Goal: Information Seeking & Learning: Learn about a topic

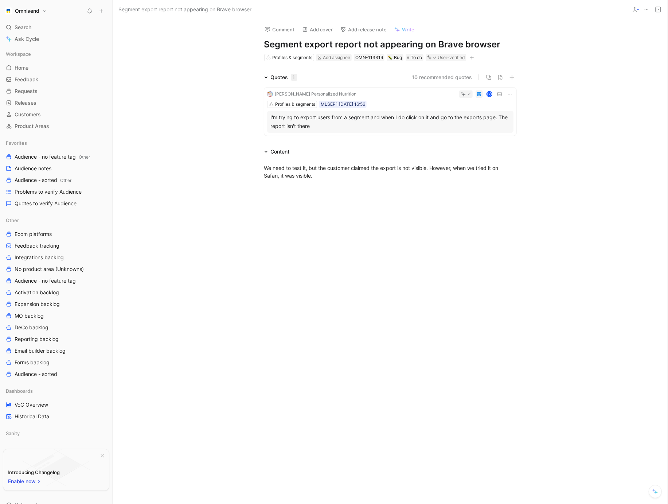
click at [399, 246] on div at bounding box center [390, 262] width 555 height 151
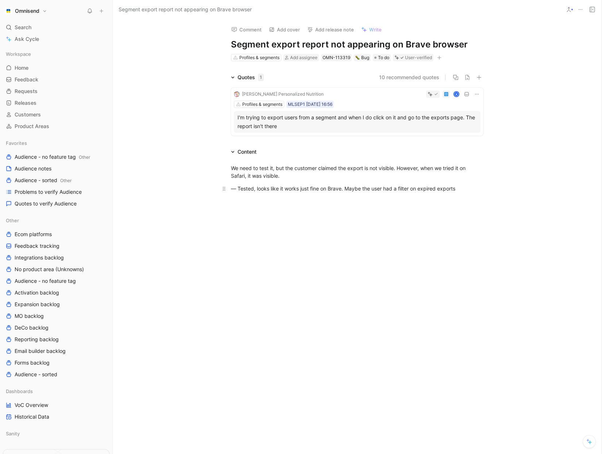
click at [409, 190] on div "— Tested, looks like it works just fine on Brave. Maybe the user had a filter o…" at bounding box center [357, 188] width 252 height 8
click at [317, 242] on div at bounding box center [357, 276] width 489 height 136
click at [387, 57] on span "To do" at bounding box center [383, 57] width 11 height 7
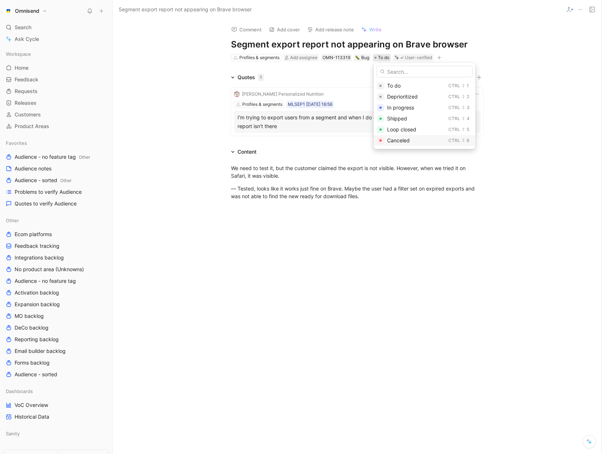
click at [407, 143] on span "Canceled" at bounding box center [398, 140] width 23 height 6
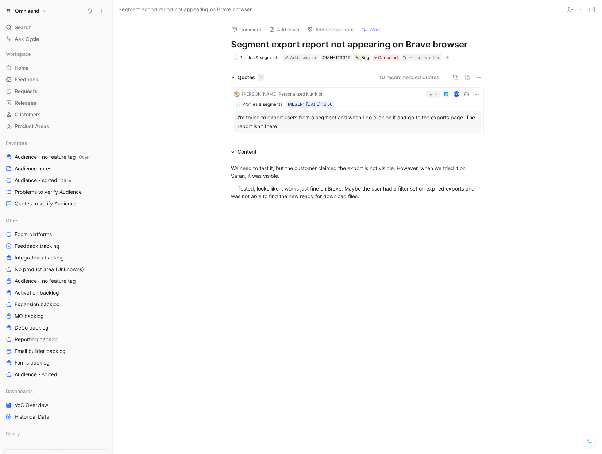
click at [414, 221] on div at bounding box center [357, 276] width 489 height 136
click at [157, 188] on div "We need to test it, but the customer claimed the export is not visible. However…" at bounding box center [357, 182] width 489 height 52
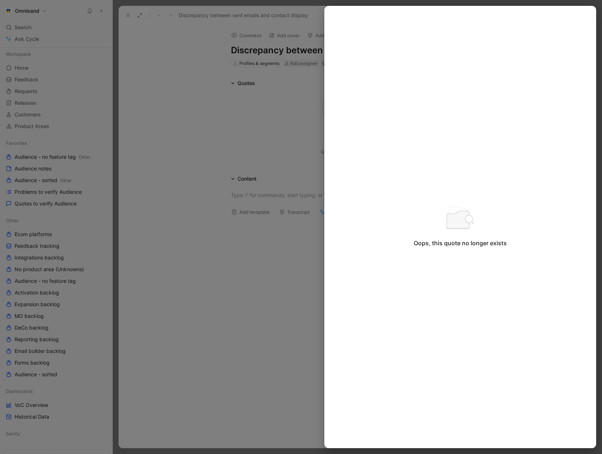
scroll to position [58, 0]
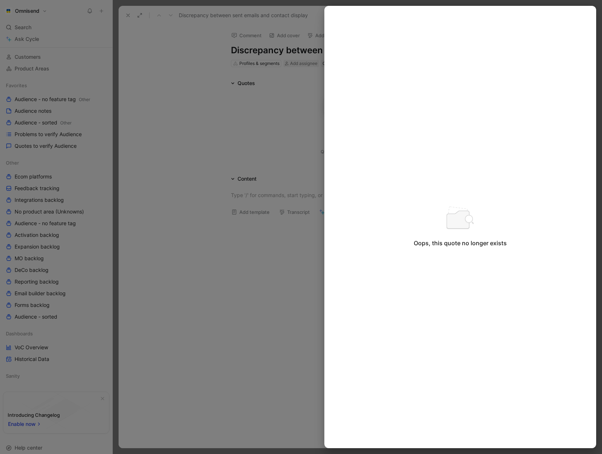
click at [236, 125] on div at bounding box center [301, 227] width 602 height 454
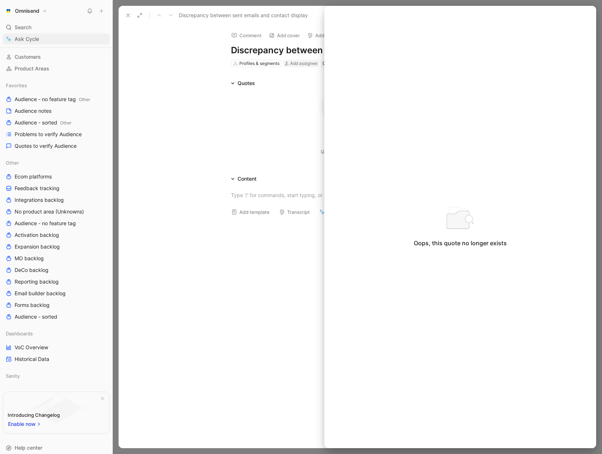
drag, startPoint x: 224, startPoint y: 53, endPoint x: 61, endPoint y: 34, distance: 164.4
click at [224, 53] on div at bounding box center [301, 227] width 602 height 454
click at [128, 17] on div at bounding box center [301, 227] width 602 height 454
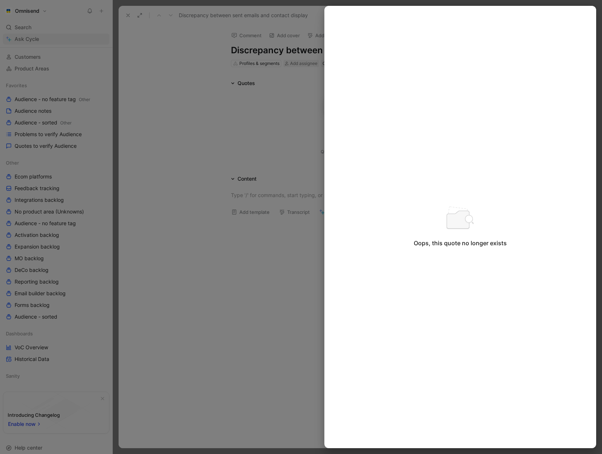
click at [129, 15] on div at bounding box center [301, 227] width 602 height 454
click at [58, 146] on span "Quotes to verify Audience" at bounding box center [46, 145] width 62 height 7
click at [60, 137] on span "Problems to verify Audience" at bounding box center [48, 134] width 67 height 7
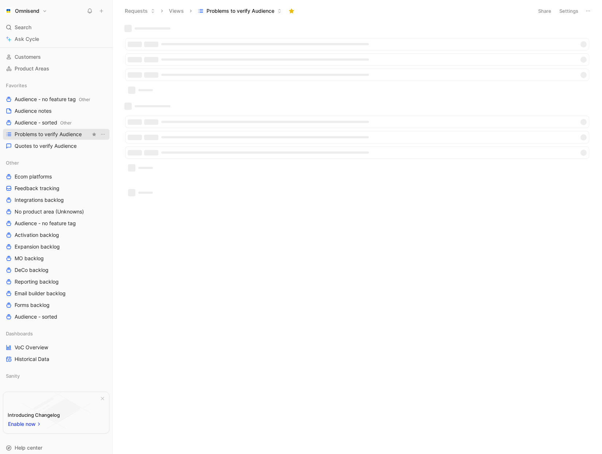
click at [65, 136] on span "Problems to verify Audience" at bounding box center [48, 134] width 67 height 7
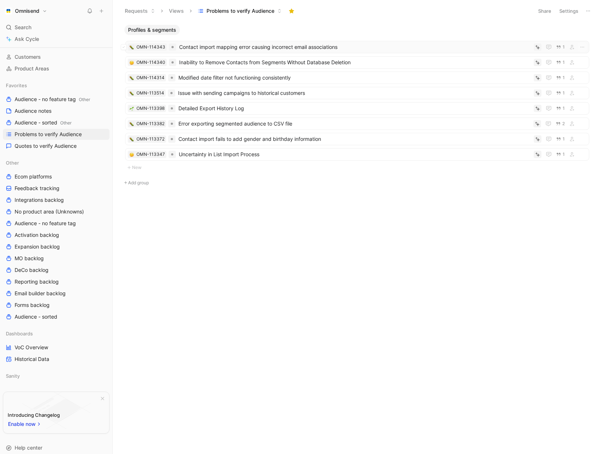
click at [277, 49] on span "Contact import mapping error causing incorrect email associations" at bounding box center [354, 47] width 351 height 9
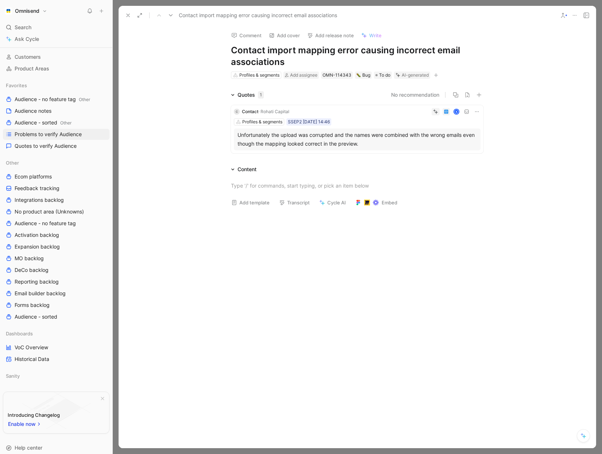
click at [131, 15] on icon at bounding box center [128, 15] width 6 height 6
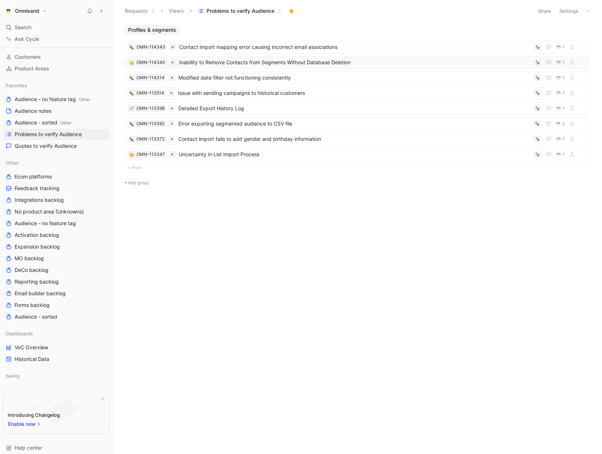
click at [249, 63] on span "Inability to Remove Contacts from Segments Without Database Deletion" at bounding box center [354, 62] width 351 height 9
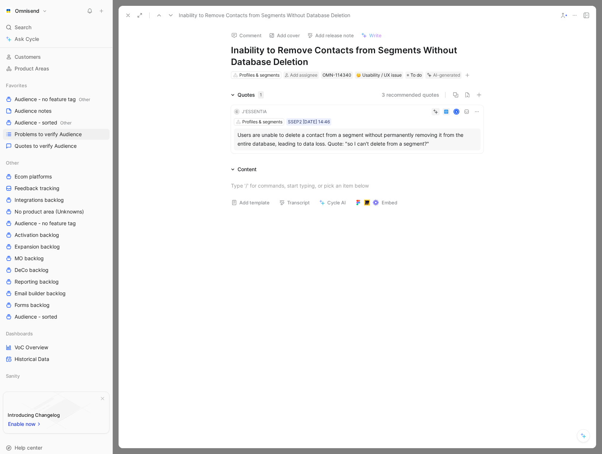
click at [215, 79] on div "Comment Add cover Add release note Write Inability to Remove Contacts from Segm…" at bounding box center [356, 236] width 477 height 423
click at [127, 15] on icon at bounding box center [128, 15] width 6 height 6
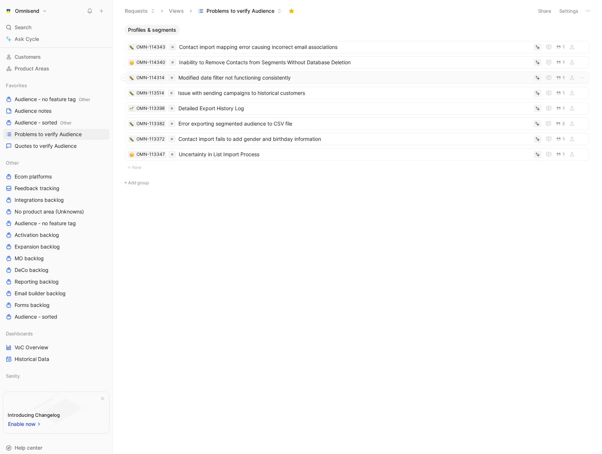
click at [262, 81] on span "Modified date filter not functioning consistently" at bounding box center [354, 77] width 352 height 9
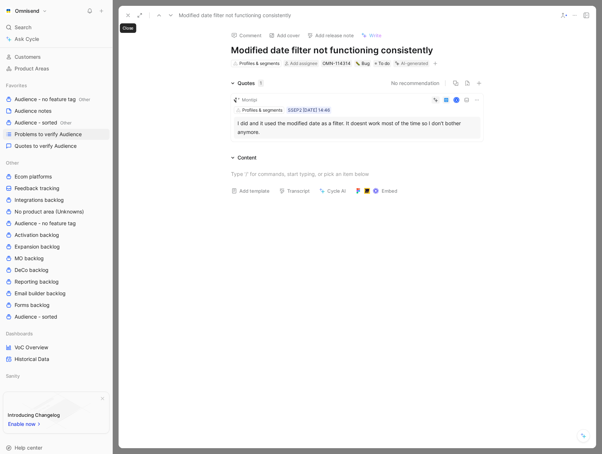
click at [131, 15] on button at bounding box center [128, 15] width 10 height 10
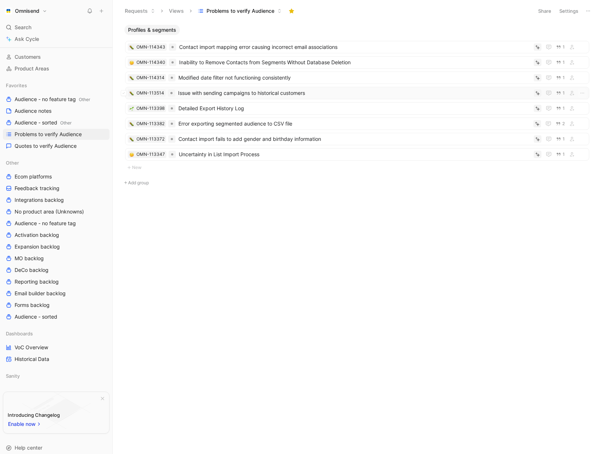
click at [268, 92] on span "Issue with sending campaigns to historical customers" at bounding box center [354, 93] width 353 height 9
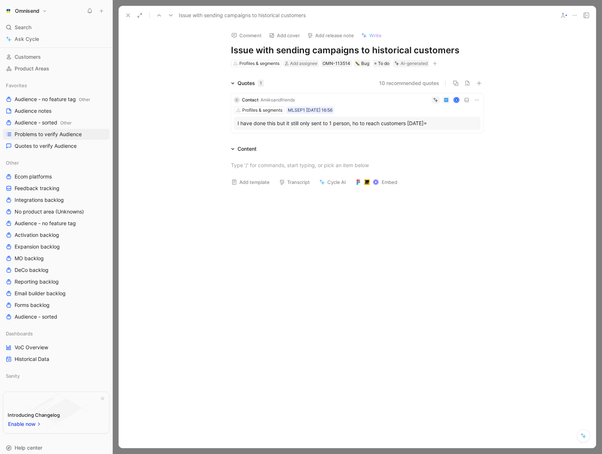
click at [349, 120] on div "I have done this but it still only sent to 1 person, ho to reach customers [DAT…" at bounding box center [356, 123] width 239 height 9
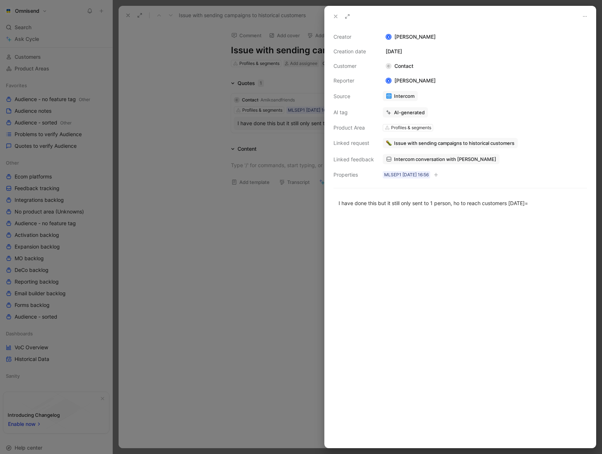
click at [215, 209] on div at bounding box center [301, 227] width 602 height 454
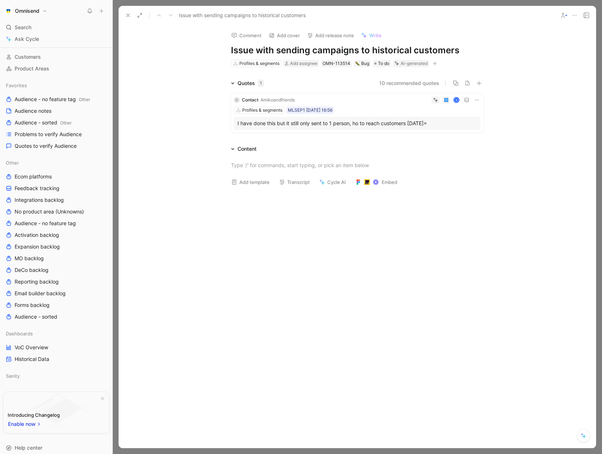
click at [474, 100] on icon at bounding box center [477, 100] width 6 height 6
click at [444, 89] on button "Discard" at bounding box center [448, 88] width 28 height 10
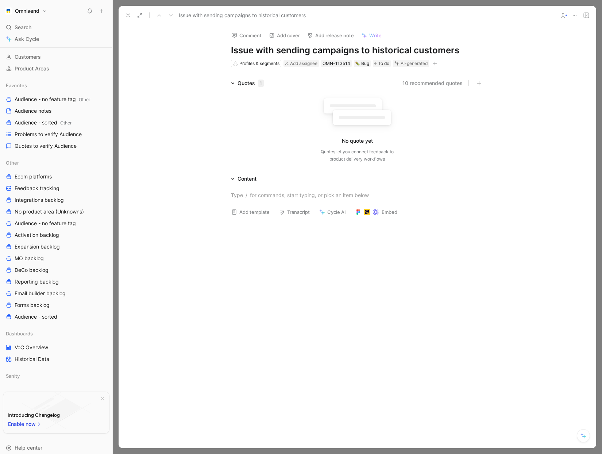
click at [577, 16] on button at bounding box center [574, 15] width 10 height 10
click at [539, 61] on div "Delete" at bounding box center [543, 63] width 66 height 9
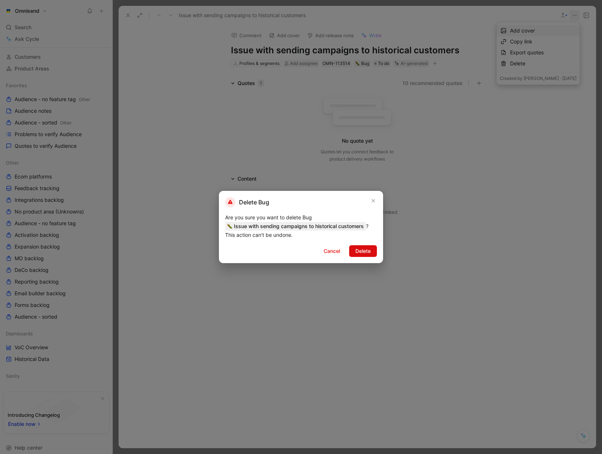
click at [365, 249] on span "Delete" at bounding box center [362, 250] width 15 height 9
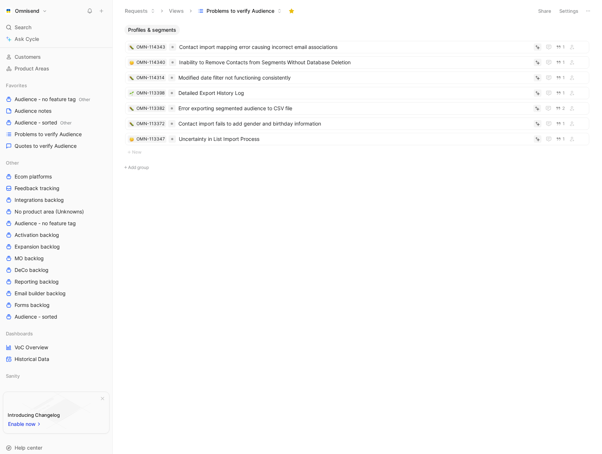
click at [339, 234] on div "Profiles & segments OMN-114343 Contact import mapping error causing incorrect e…" at bounding box center [356, 239] width 478 height 429
click at [340, 233] on div "Profiles & segments OMN-114343 Contact import mapping error causing incorrect e…" at bounding box center [356, 239] width 478 height 429
click at [302, 94] on span "Detailed Export History Log" at bounding box center [354, 93] width 352 height 9
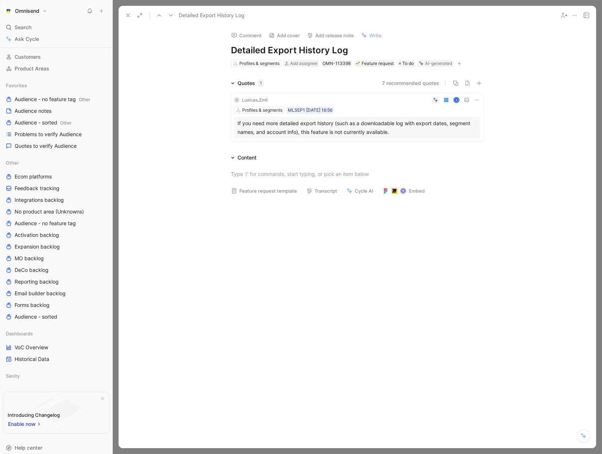
click at [407, 124] on div "If you need more detailed export history (such as a downloadable log with expor…" at bounding box center [356, 128] width 239 height 18
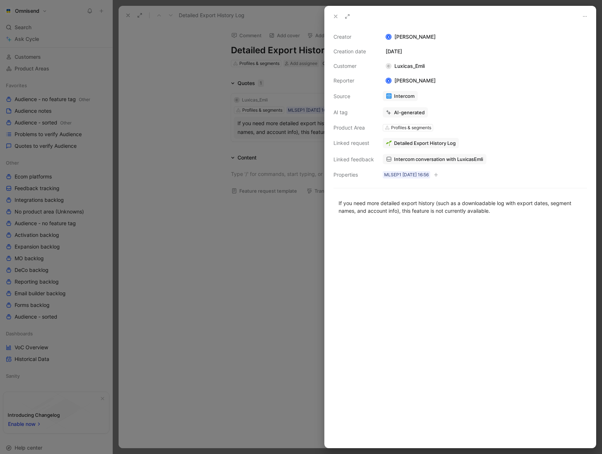
click at [417, 157] on span "Intercom conversation with LuxicasEmli" at bounding box center [438, 159] width 89 height 7
click at [209, 239] on div at bounding box center [301, 227] width 602 height 454
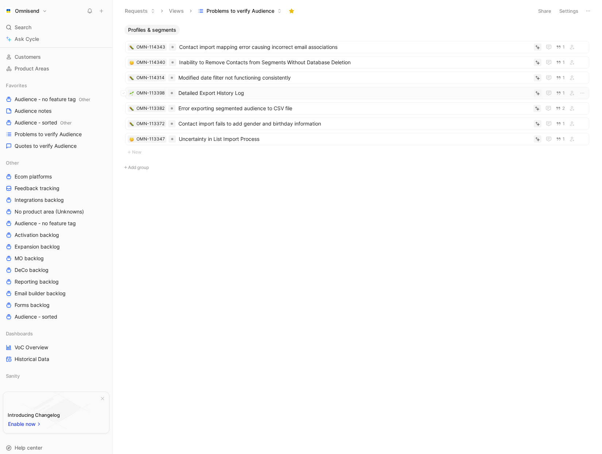
click at [225, 94] on span "Detailed Export History Log" at bounding box center [354, 93] width 352 height 9
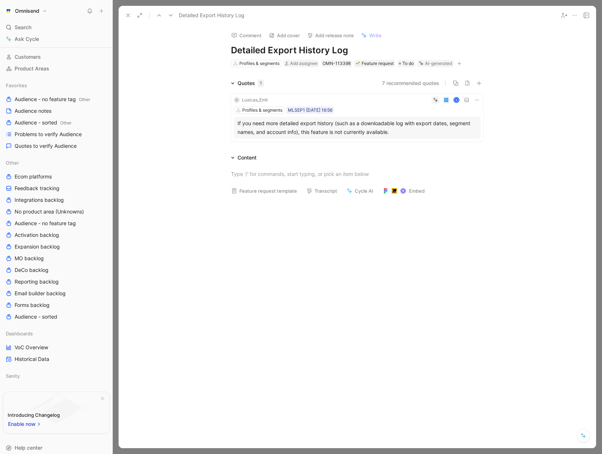
click at [322, 129] on div "If you need more detailed export history (such as a downloadable log with expor…" at bounding box center [356, 128] width 239 height 18
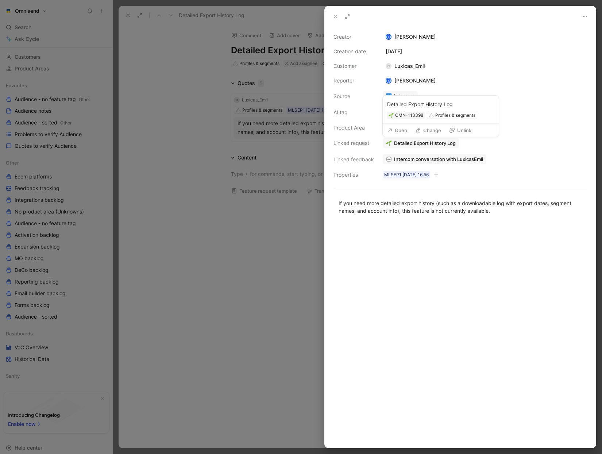
click at [431, 143] on span "Detailed Export History Log" at bounding box center [425, 143] width 62 height 7
click at [431, 159] on span "Intercom conversation with LuxicasEmli" at bounding box center [438, 159] width 89 height 7
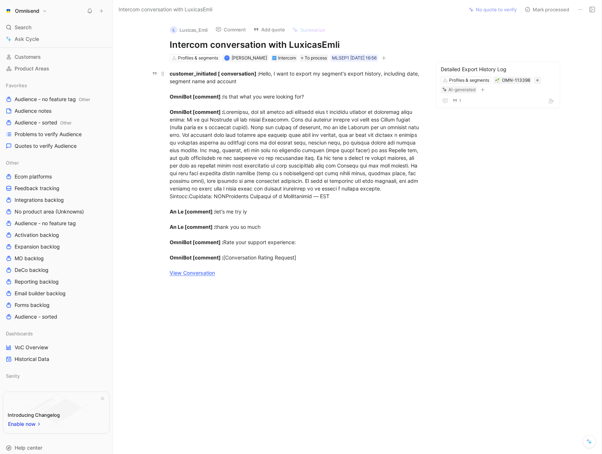
click at [343, 157] on div "customer_initiated [ conversation] : Hello, I want to export my segment's expor…" at bounding box center [296, 173] width 252 height 207
drag, startPoint x: 342, startPoint y: 157, endPoint x: 199, endPoint y: 171, distance: 142.9
click at [199, 171] on div "customer_initiated [ conversation] : Hello, I want to export my segment's expor…" at bounding box center [296, 173] width 252 height 207
click at [204, 172] on div "customer_initiated [ conversation] : Hello, I want to export my segment's expor…" at bounding box center [296, 173] width 252 height 207
drag, startPoint x: 203, startPoint y: 173, endPoint x: 333, endPoint y: 182, distance: 130.1
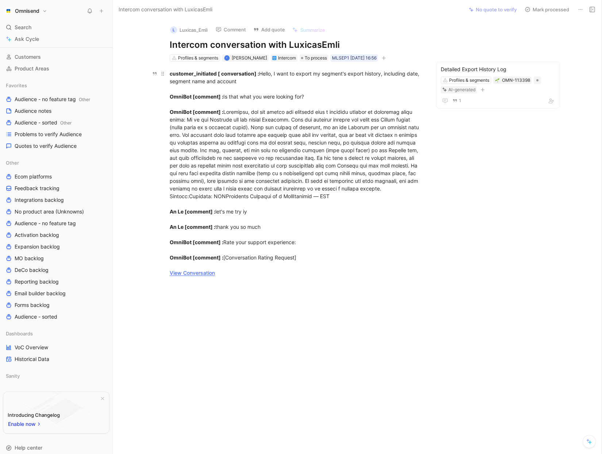
click at [333, 182] on div "customer_initiated [ conversation] : Hello, I want to export my segment's expor…" at bounding box center [296, 173] width 252 height 207
click at [377, 186] on div "customer_initiated [ conversation] : Hello, I want to export my segment's expor…" at bounding box center [296, 173] width 252 height 207
drag, startPoint x: 344, startPoint y: 182, endPoint x: 202, endPoint y: 174, distance: 142.4
click at [202, 174] on div "customer_initiated [ conversation] : Hello, I want to export my segment's expor…" at bounding box center [296, 173] width 252 height 207
click at [363, 324] on div at bounding box center [295, 352] width 335 height 136
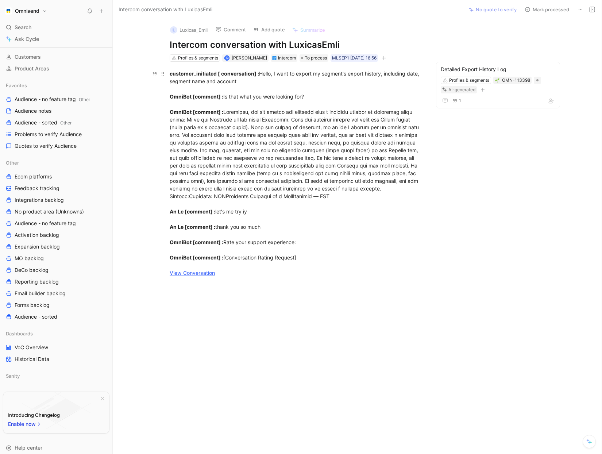
click at [416, 233] on div "customer_initiated [ conversation] : Hello, I want to export my segment's expor…" at bounding box center [296, 173] width 252 height 207
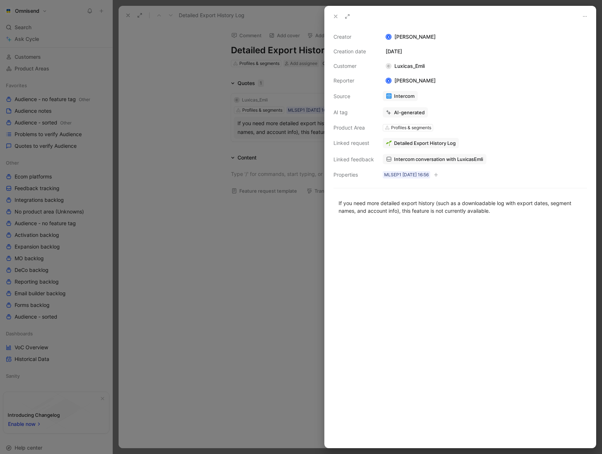
click at [181, 233] on div at bounding box center [301, 227] width 602 height 454
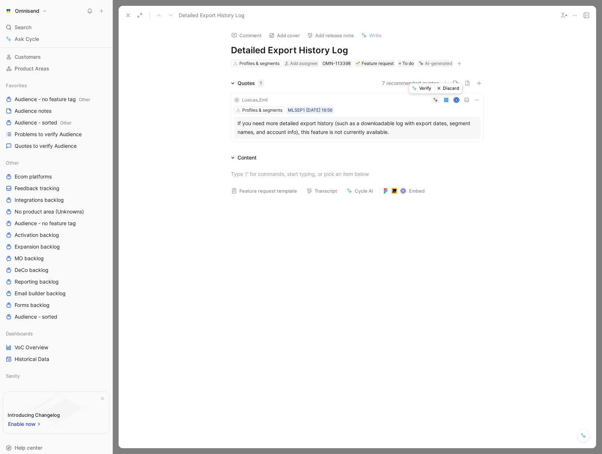
click at [452, 86] on button "Discard" at bounding box center [448, 88] width 28 height 10
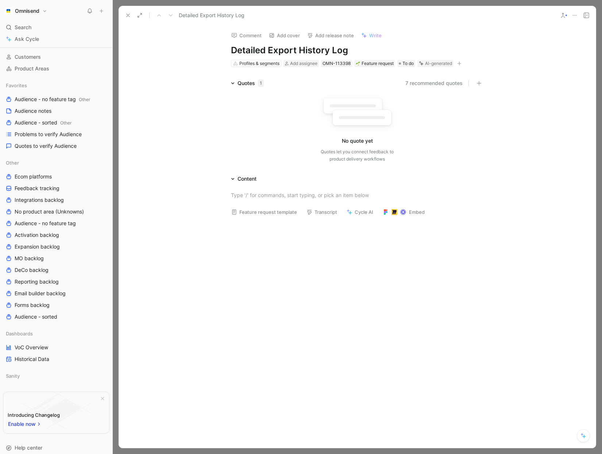
click at [477, 125] on div "No quote yet Quotes let you connect feedback to product delivery workflows" at bounding box center [357, 127] width 252 height 69
click at [572, 16] on icon at bounding box center [574, 15] width 6 height 6
click at [540, 62] on div "Delete" at bounding box center [543, 63] width 66 height 9
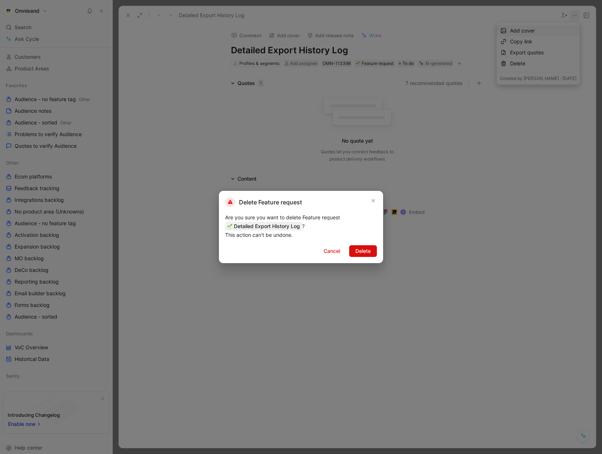
click at [370, 251] on span "Delete" at bounding box center [362, 250] width 15 height 9
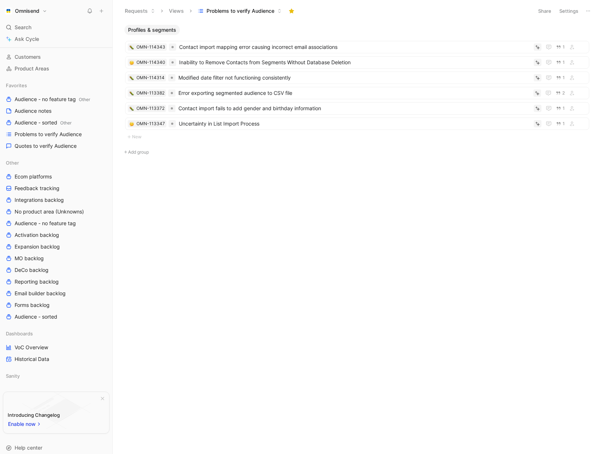
click at [414, 253] on div "Profiles & segments OMN-114343 Contact import mapping error causing incorrect e…" at bounding box center [356, 239] width 478 height 429
click at [483, 217] on div "Profiles & segments OMN-114343 Contact import mapping error causing incorrect e…" at bounding box center [356, 239] width 478 height 429
